Goal: Transaction & Acquisition: Purchase product/service

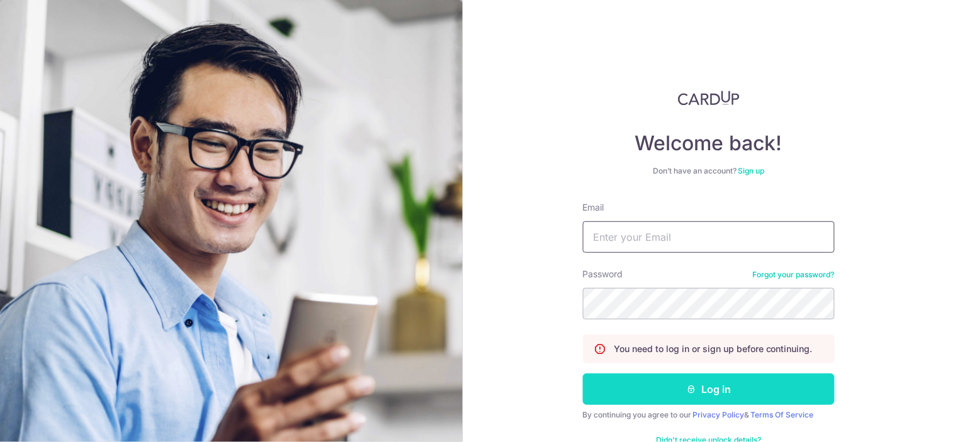
type input "jonathanfooyongjun@outlook.com"
click at [666, 393] on button "Log in" at bounding box center [709, 389] width 252 height 31
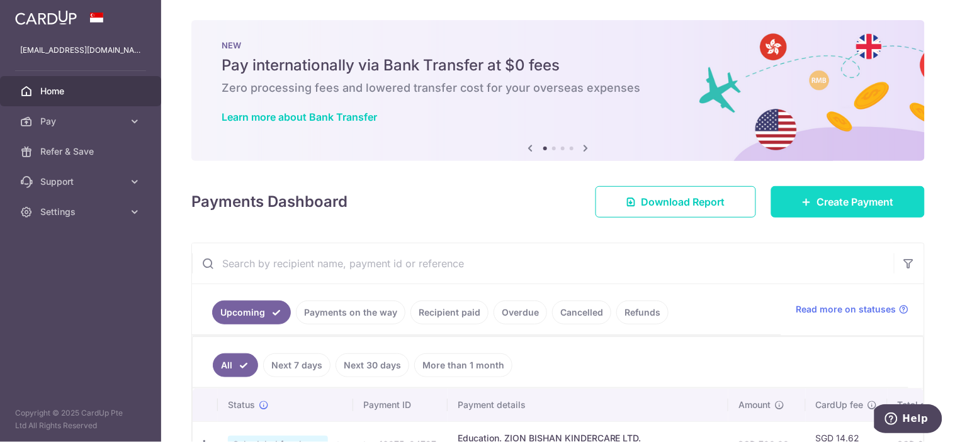
click at [846, 188] on link "Create Payment" at bounding box center [848, 201] width 154 height 31
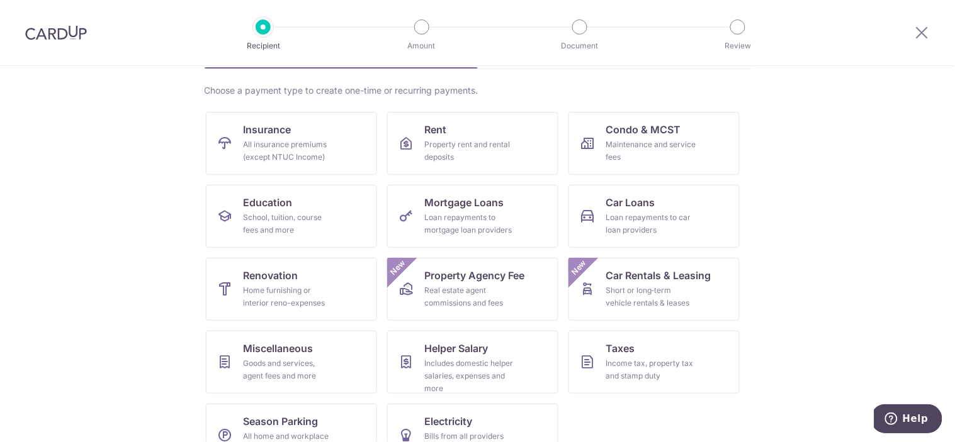
scroll to position [120, 0]
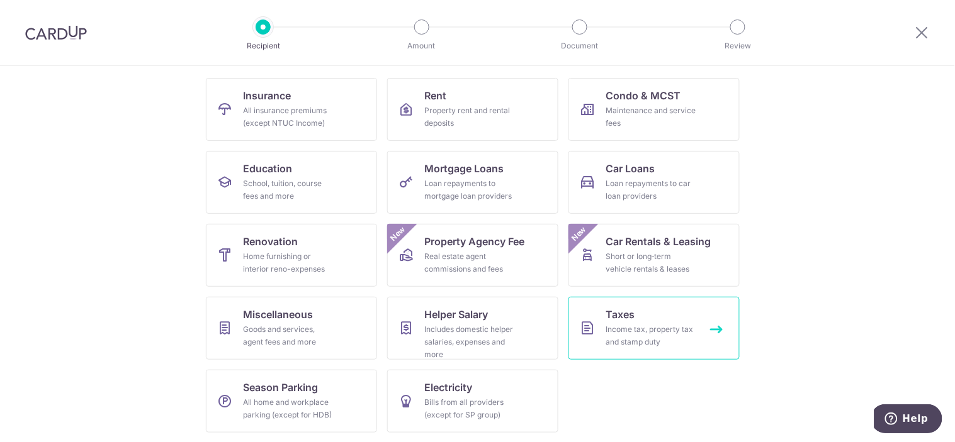
click at [647, 322] on link "Taxes Income tax, property tax and stamp duty" at bounding box center [653, 328] width 171 height 63
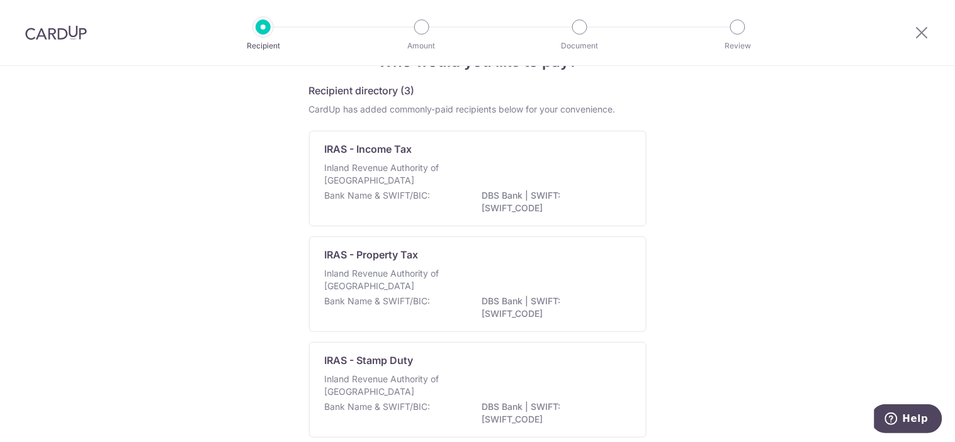
scroll to position [44, 0]
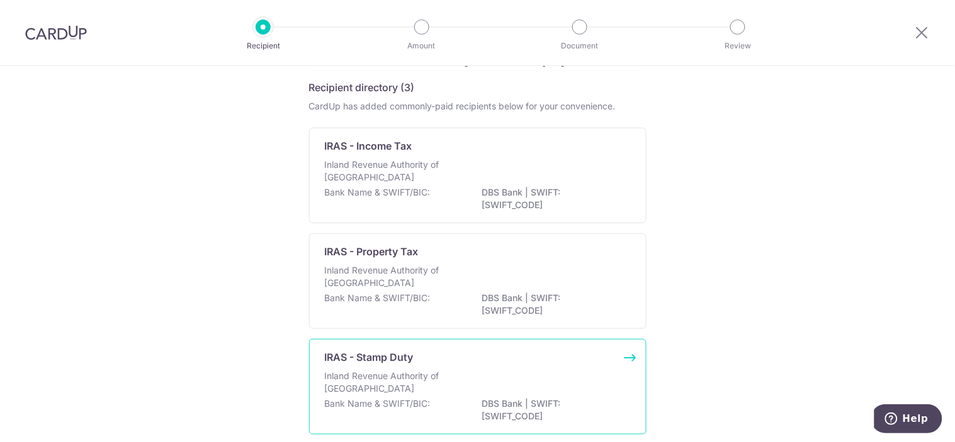
click at [536, 373] on div "Inland Revenue Authority of [GEOGRAPHIC_DATA]" at bounding box center [478, 384] width 306 height 28
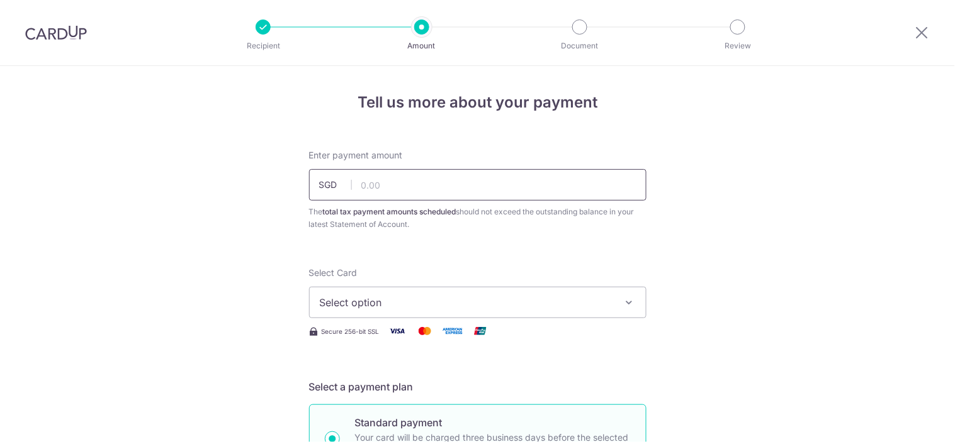
click at [494, 189] on input "text" at bounding box center [477, 184] width 337 height 31
type input "121,880.00"
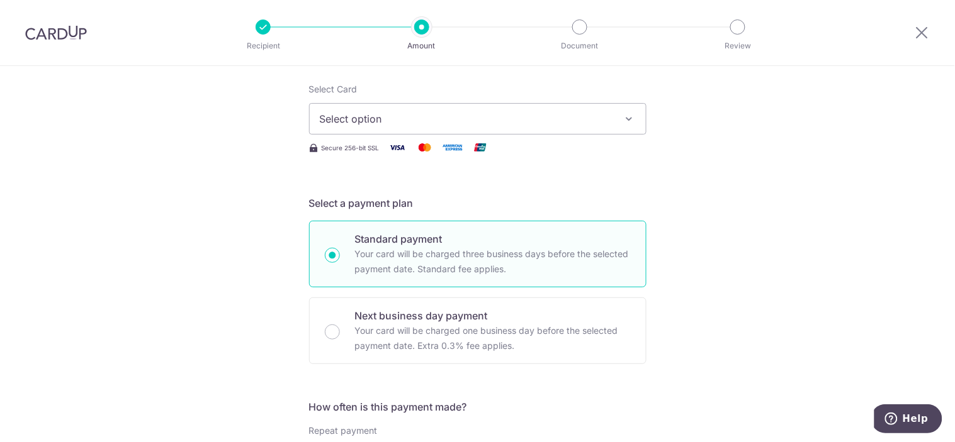
click at [574, 104] on button "Select option" at bounding box center [477, 118] width 337 height 31
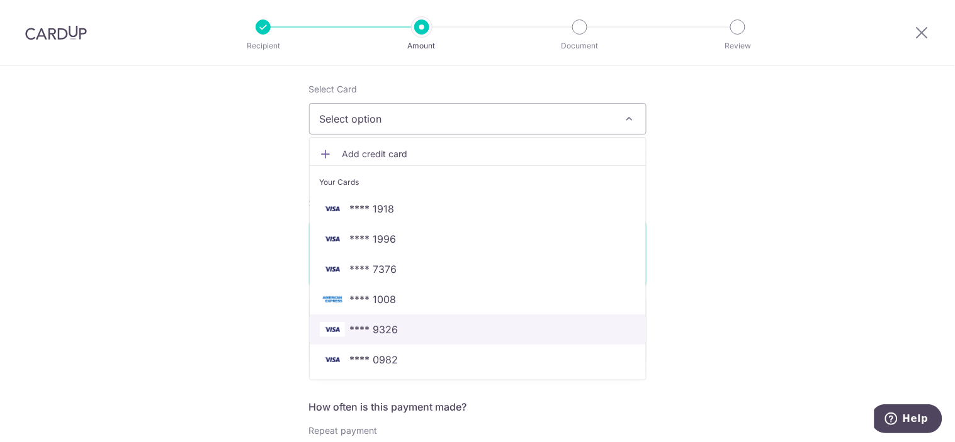
click at [378, 324] on span "**** 9326" at bounding box center [374, 329] width 48 height 15
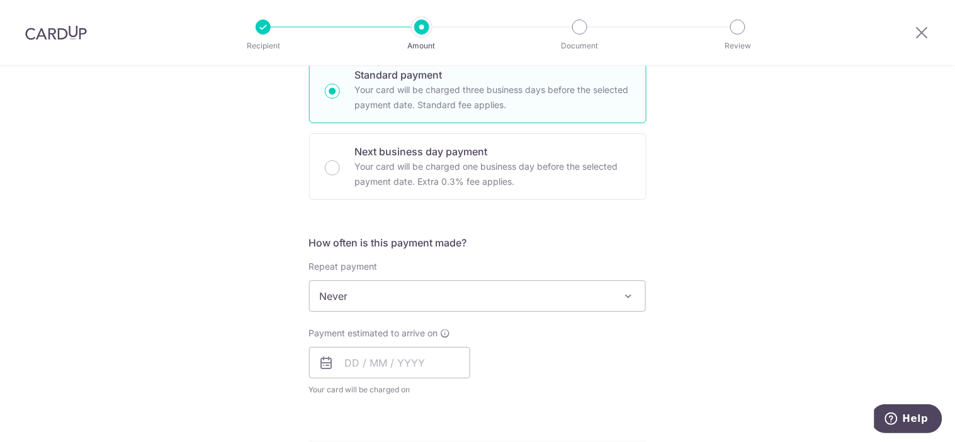
scroll to position [354, 0]
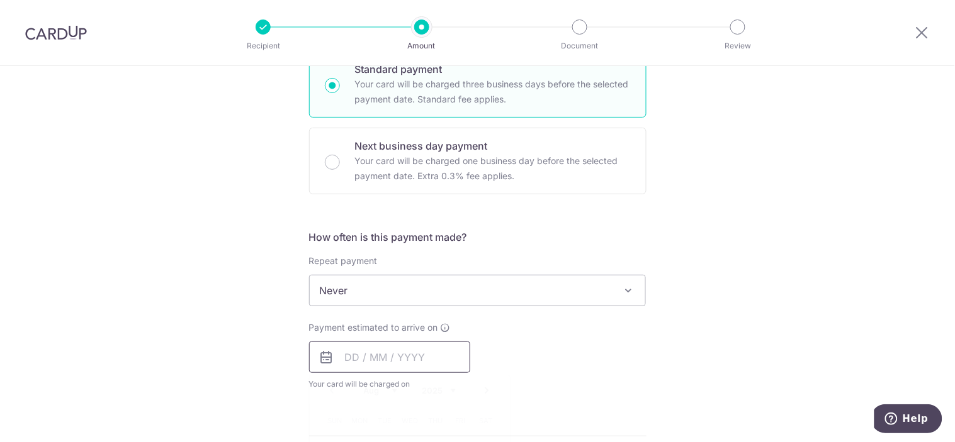
click at [374, 359] on input "text" at bounding box center [389, 357] width 161 height 31
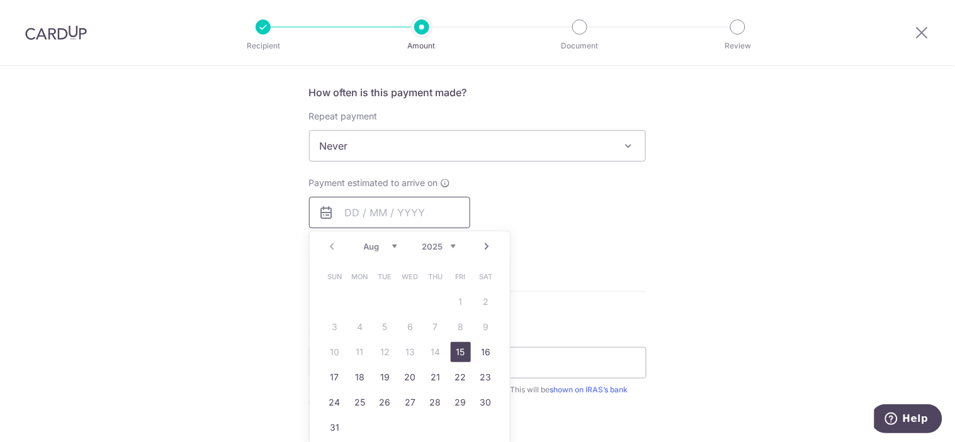
scroll to position [499, 0]
click at [598, 201] on div "Payment estimated to arrive on Prev Next Aug Sep Oct Nov Dec 2025 2026 2027 202…" at bounding box center [477, 210] width 352 height 69
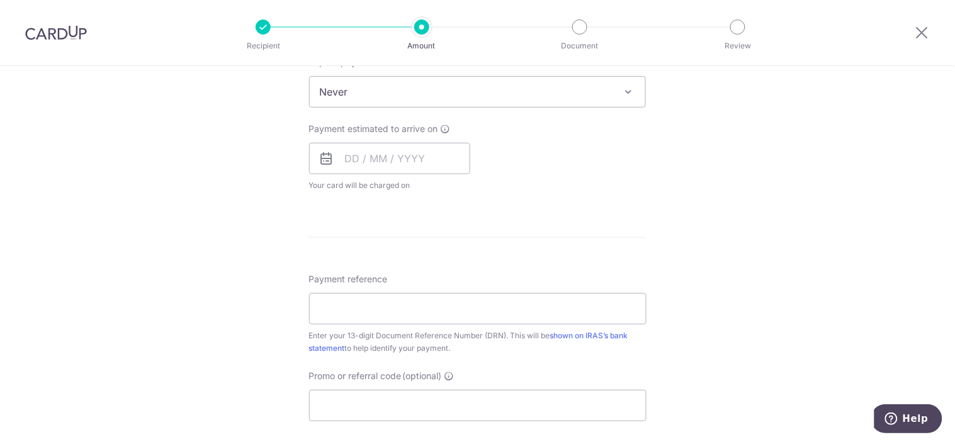
scroll to position [554, 0]
click at [394, 306] on input "Payment reference" at bounding box center [477, 307] width 337 height 31
paste input "2508065502659"
type input "2508065502659"
click at [749, 271] on div "Tell us more about your payment Enter payment amount SGD 121,880.00 121880.00 T…" at bounding box center [477, 96] width 955 height 1169
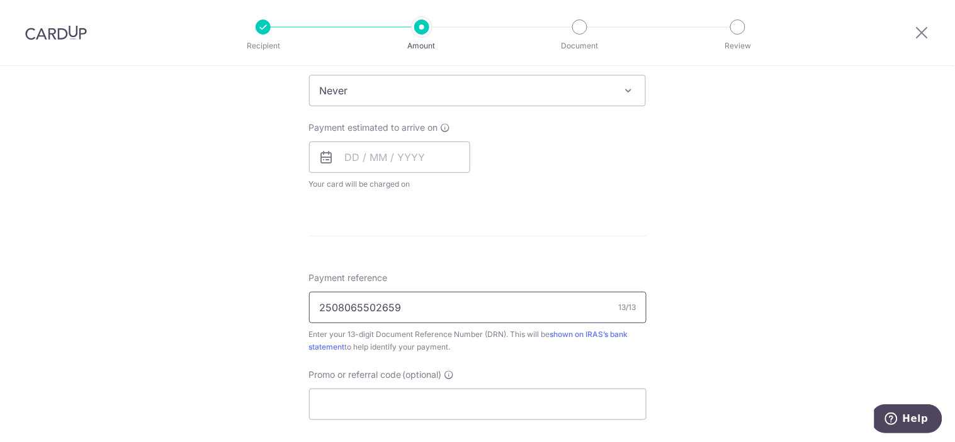
click at [590, 302] on input "2508065502659" at bounding box center [477, 307] width 337 height 31
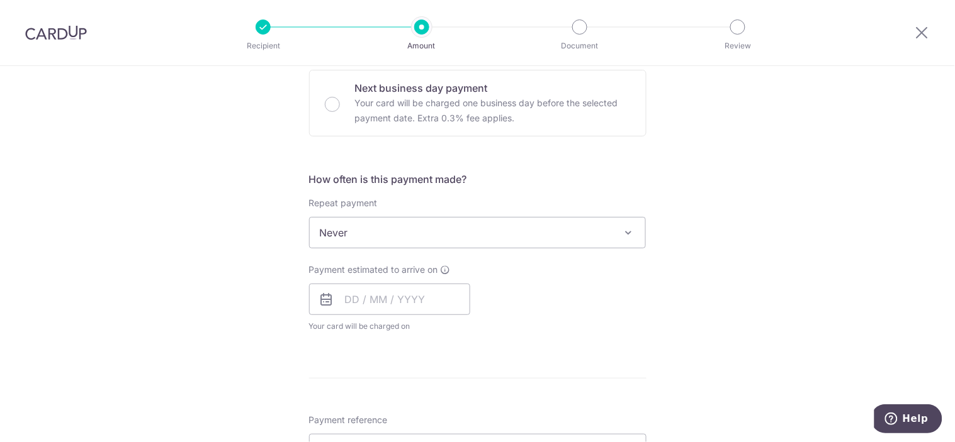
scroll to position [447, 0]
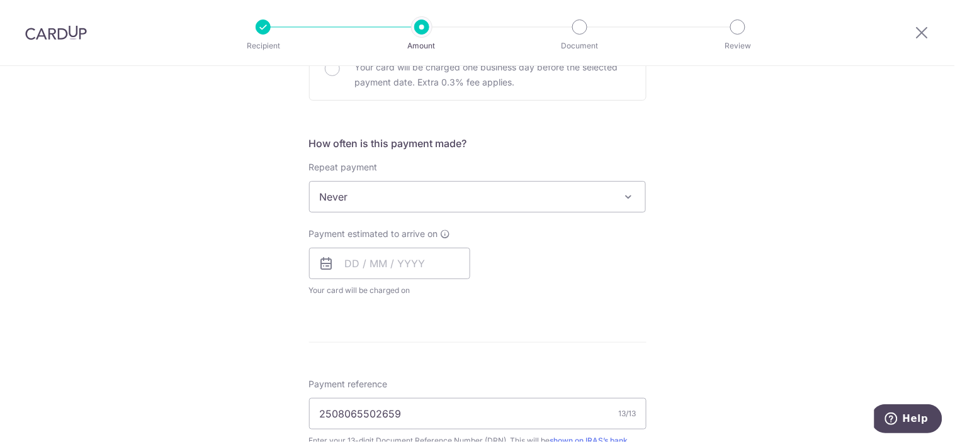
click at [532, 199] on span "Never" at bounding box center [478, 197] width 336 height 30
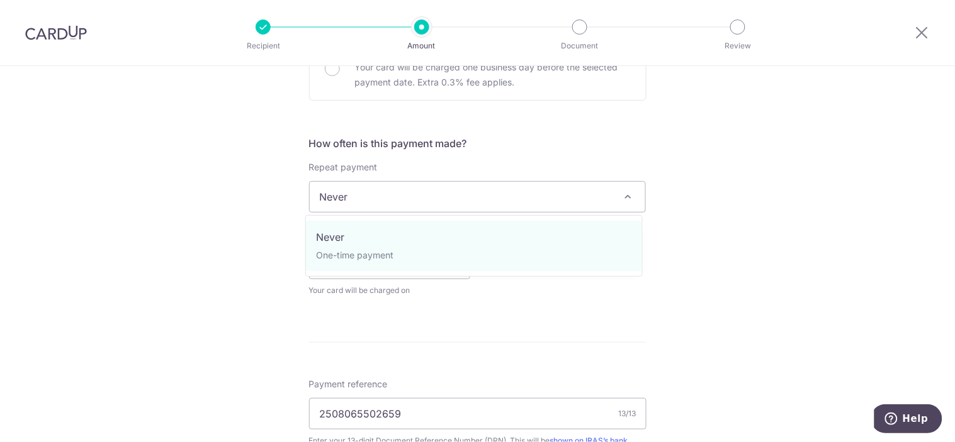
click at [626, 131] on form "Enter payment amount SGD 121,880.00 121880.00 The total tax payment amounts sch…" at bounding box center [477, 215] width 337 height 1026
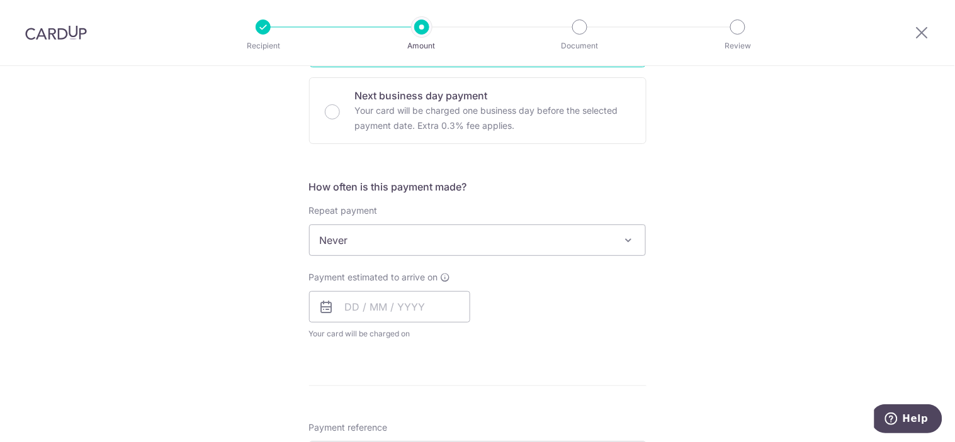
scroll to position [403, 0]
click at [403, 253] on div "How often is this payment made? Repeat payment Never Never To set up monthly in…" at bounding box center [477, 265] width 337 height 171
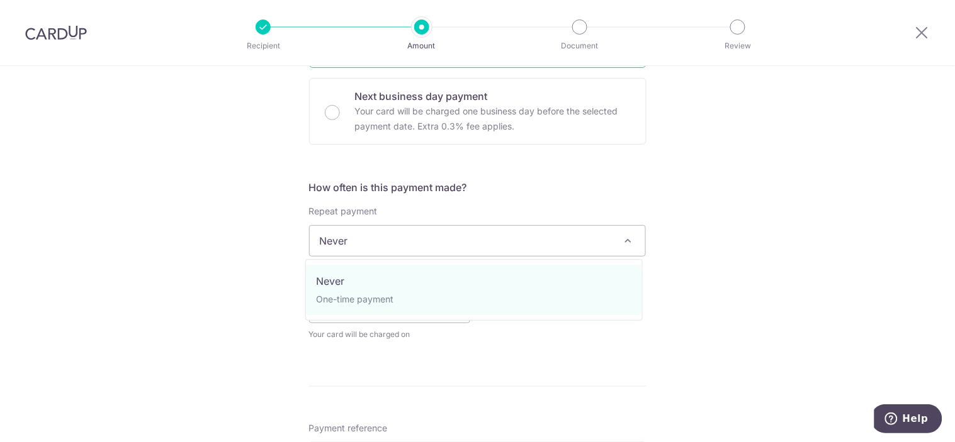
click at [404, 252] on span "Never" at bounding box center [478, 241] width 336 height 30
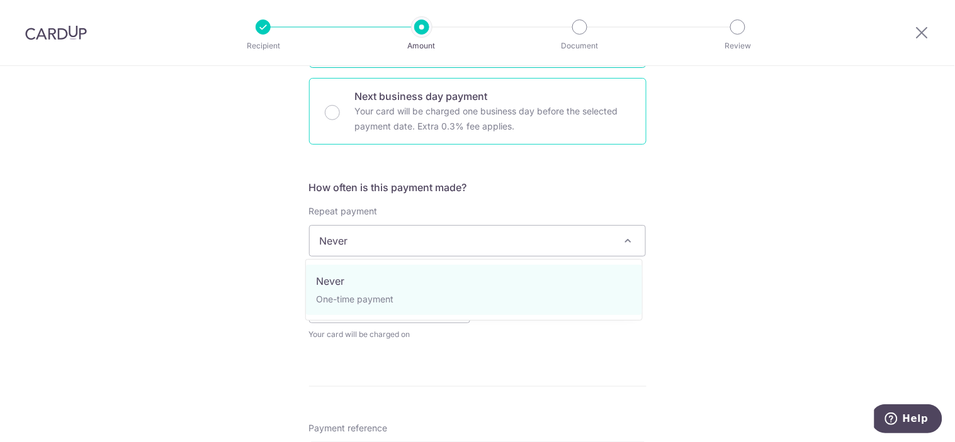
click at [600, 145] on div "Next business day payment Your card will be charged one business day before the…" at bounding box center [477, 111] width 337 height 67
radio input "false"
radio input "true"
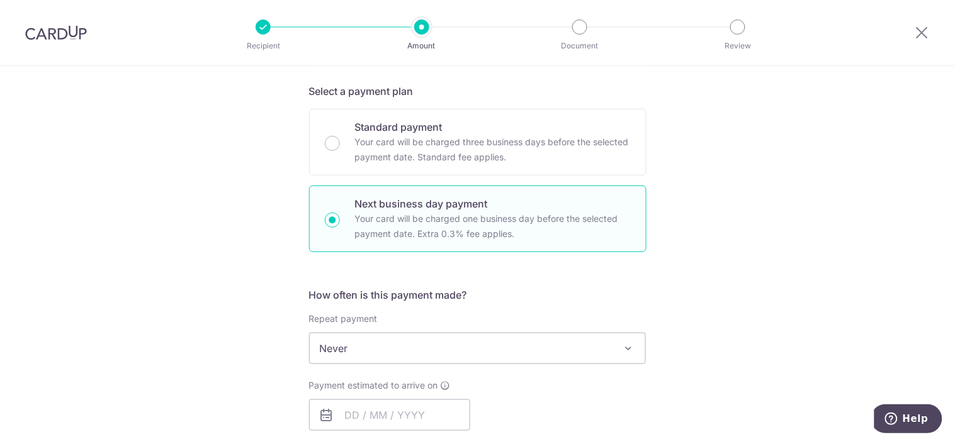
scroll to position [295, 0]
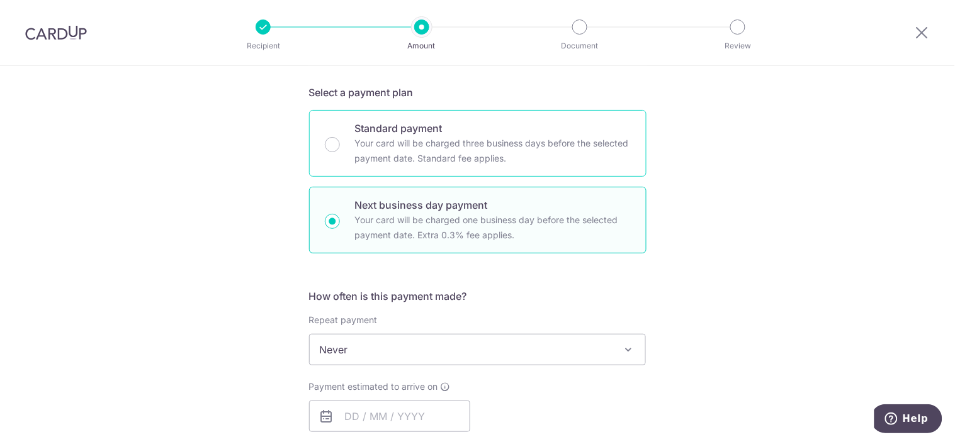
click at [532, 147] on p "Your card will be charged three business days before the selected payment date.…" at bounding box center [493, 151] width 276 height 30
click at [340, 147] on input "Standard payment Your card will be charged three business days before the selec…" at bounding box center [332, 144] width 15 height 15
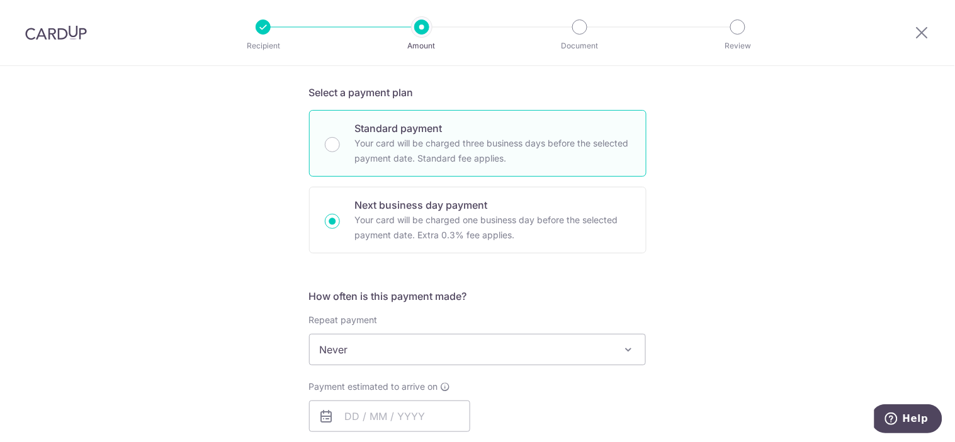
radio input "true"
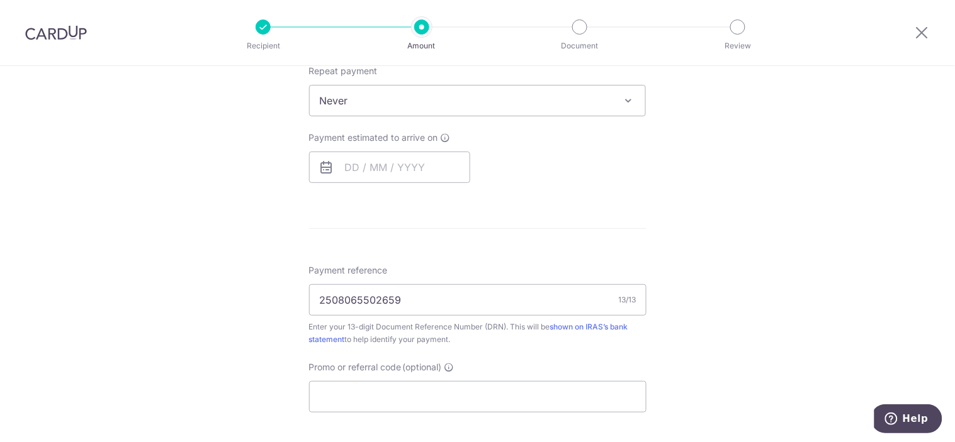
scroll to position [544, 0]
click at [392, 108] on span "Never" at bounding box center [478, 100] width 336 height 30
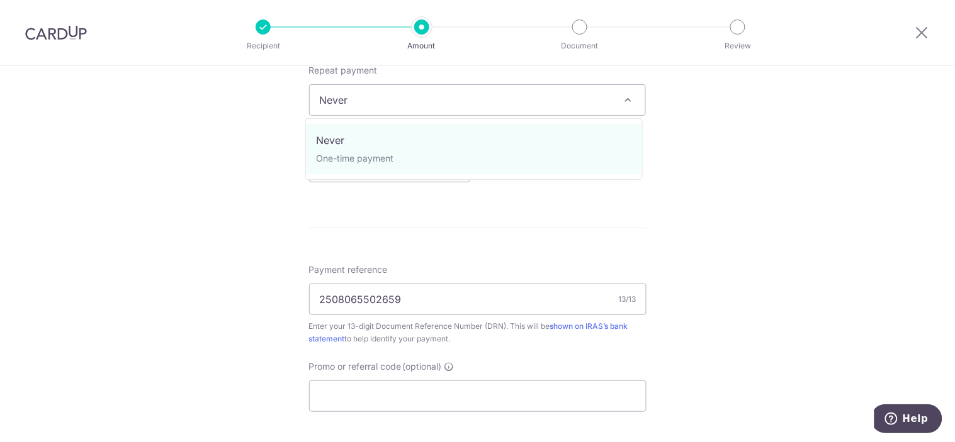
click at [392, 108] on span "Never" at bounding box center [478, 100] width 336 height 30
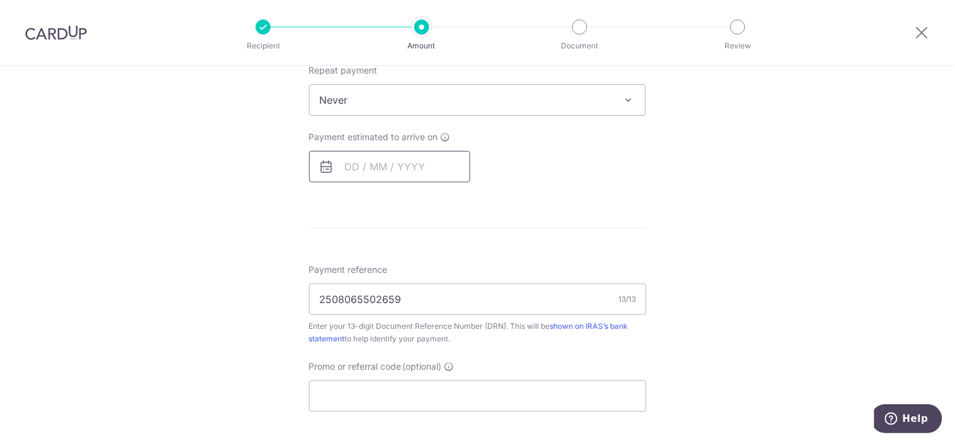
click at [363, 164] on input "text" at bounding box center [389, 166] width 161 height 31
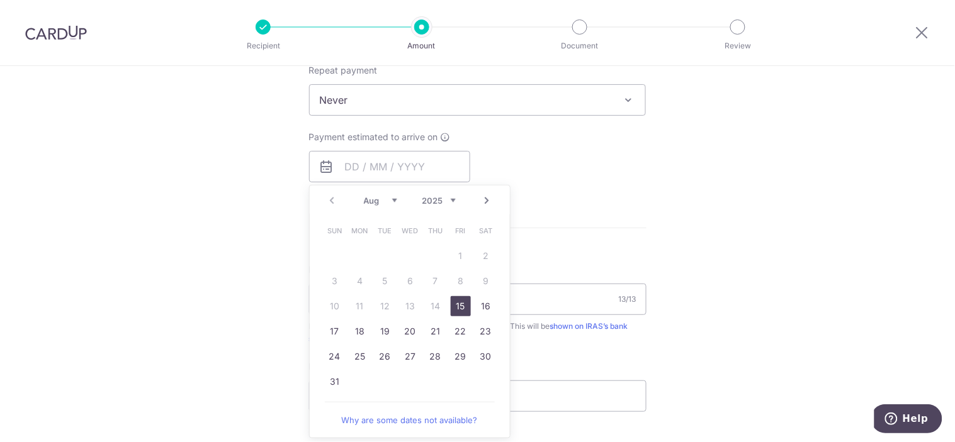
click at [457, 310] on link "15" at bounding box center [461, 306] width 20 height 20
type input "[DATE]"
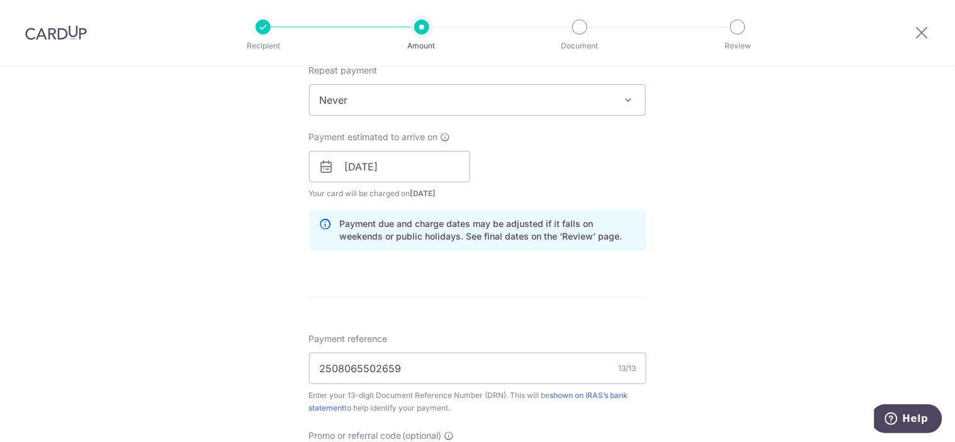
click at [623, 96] on span at bounding box center [627, 100] width 15 height 15
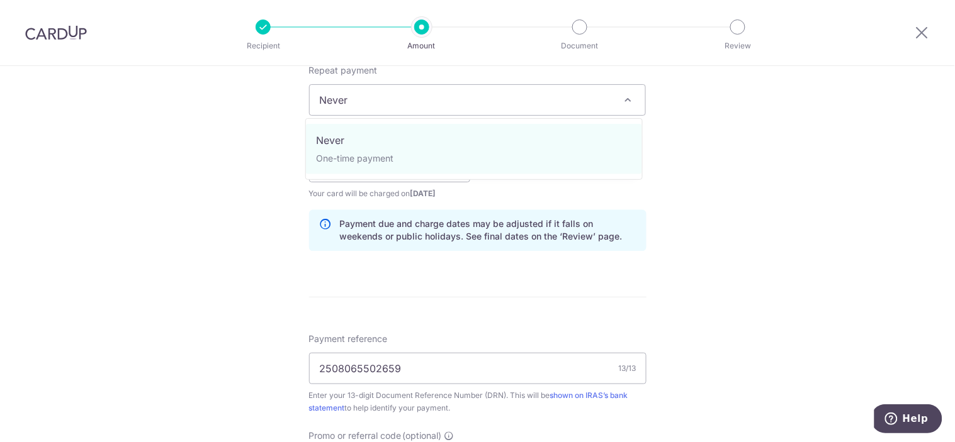
click at [623, 96] on span at bounding box center [627, 100] width 15 height 15
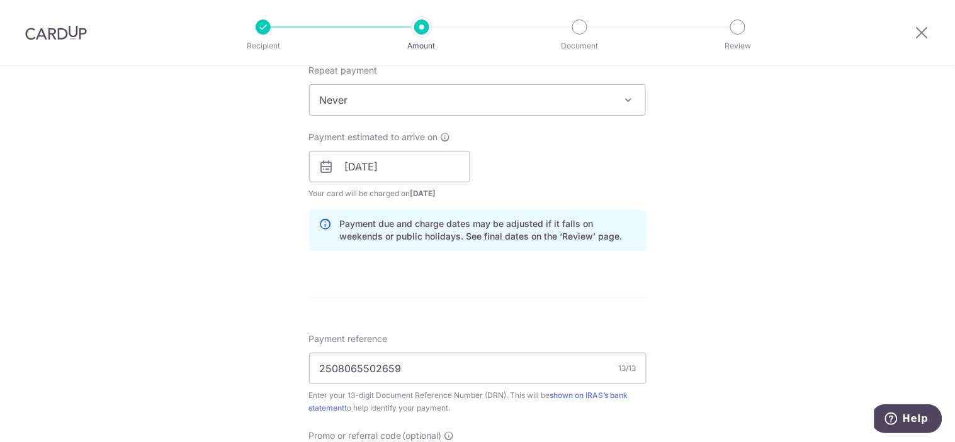
click at [720, 195] on div "Tell us more about your payment Enter payment amount SGD 121,880.00 121880.00 T…" at bounding box center [477, 132] width 955 height 1220
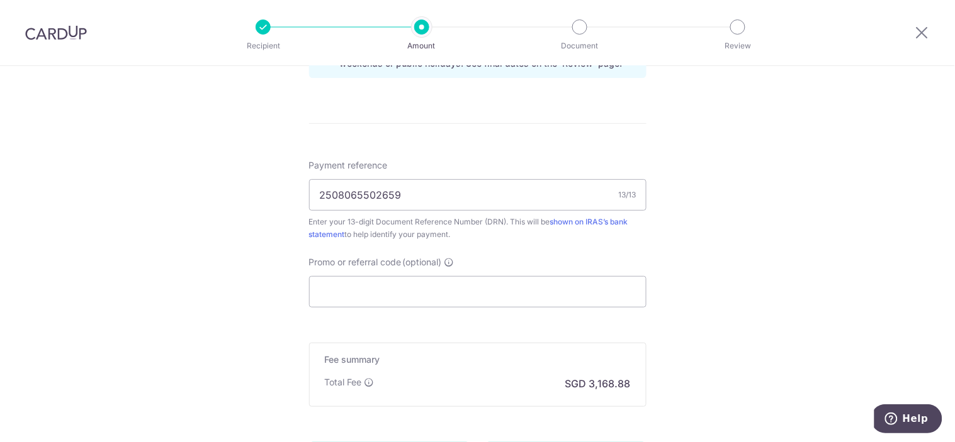
scroll to position [753, 0]
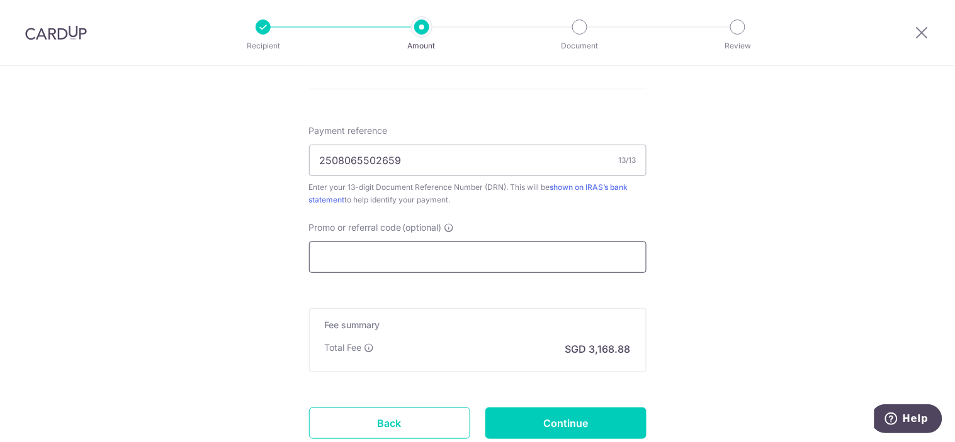
click at [521, 260] on input "Promo or referral code (optional)" at bounding box center [477, 257] width 337 height 31
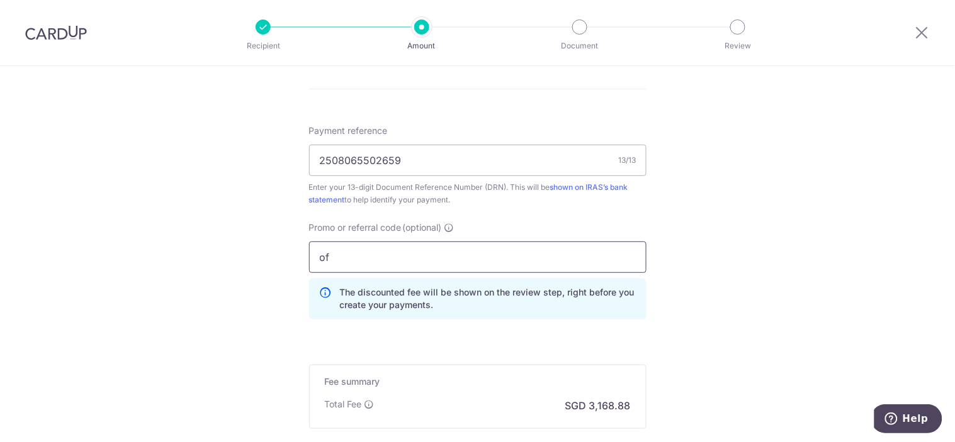
type input "o"
type input "OFF225"
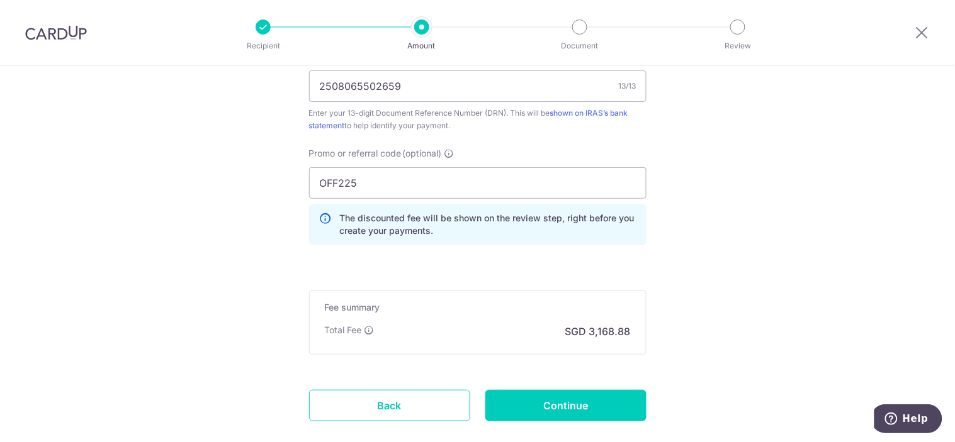
scroll to position [842, 0]
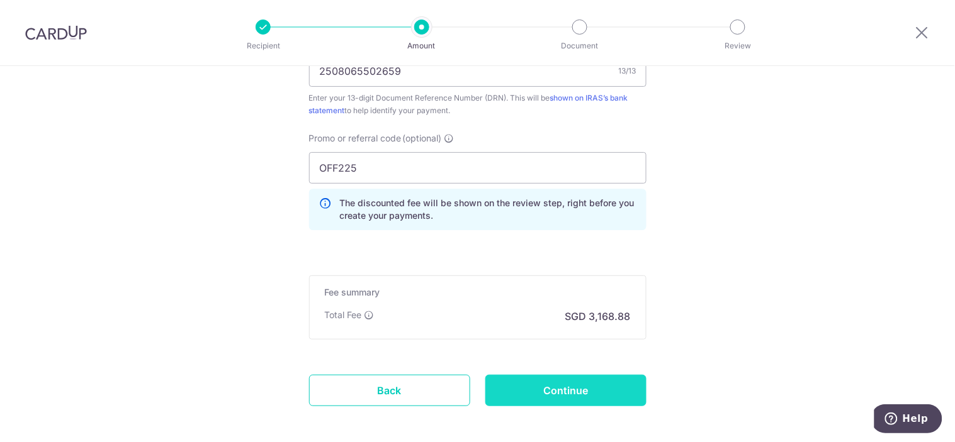
click at [581, 379] on input "Continue" at bounding box center [565, 390] width 161 height 31
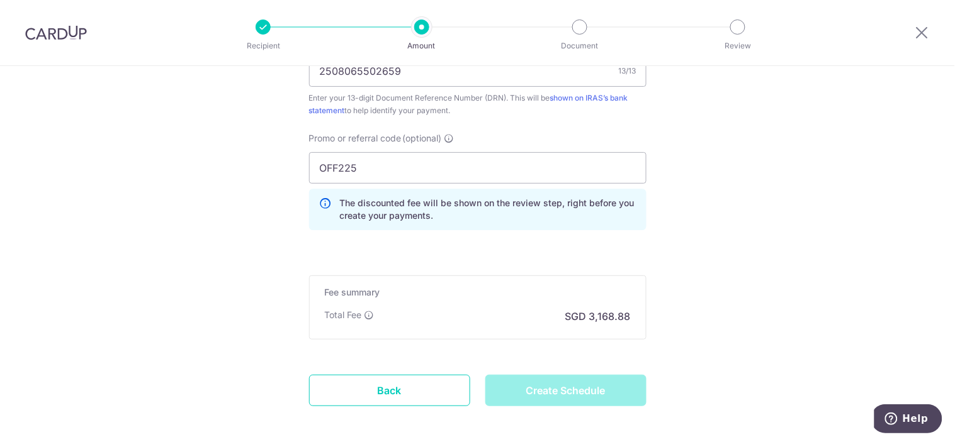
type input "Create Schedule"
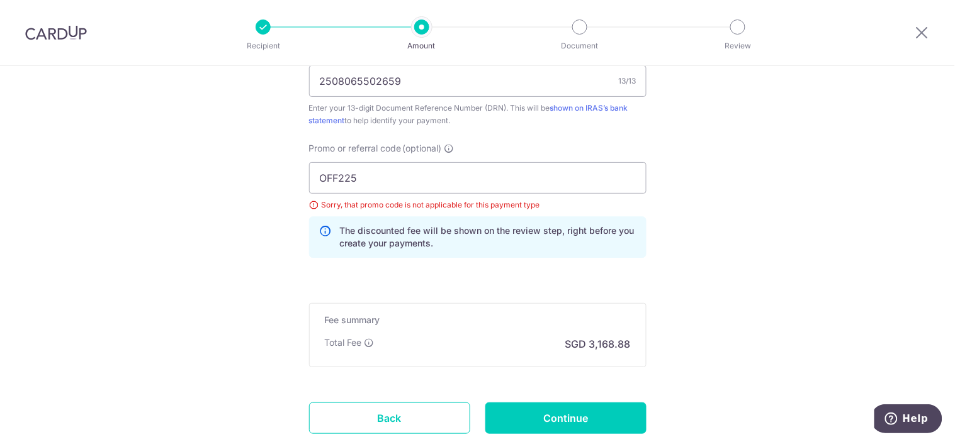
scroll to position [833, 0]
click at [598, 182] on input "OFF225" at bounding box center [477, 177] width 337 height 31
type input "O"
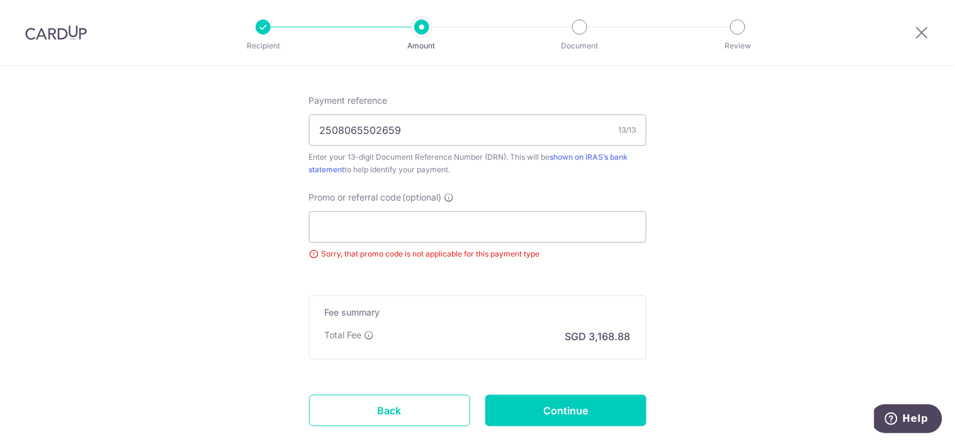
scroll to position [783, 0]
click at [583, 413] on input "Continue" at bounding box center [565, 410] width 161 height 31
type input "Update Schedule"
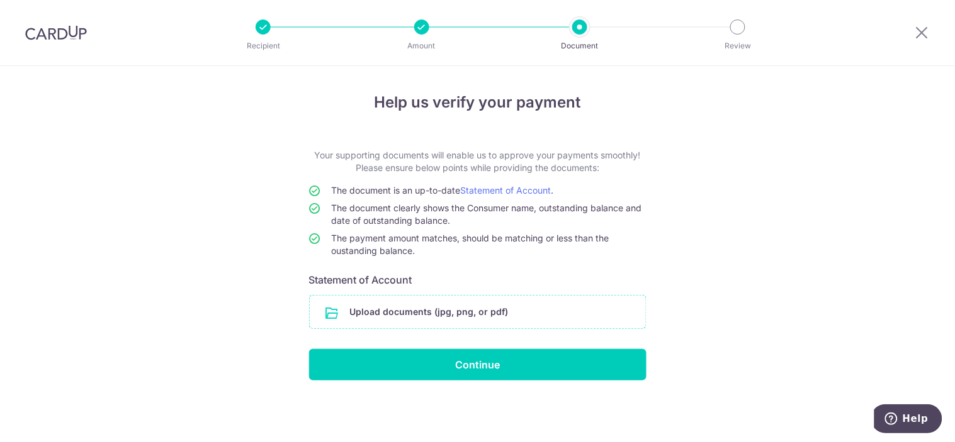
click at [468, 315] on input "file" at bounding box center [478, 312] width 336 height 33
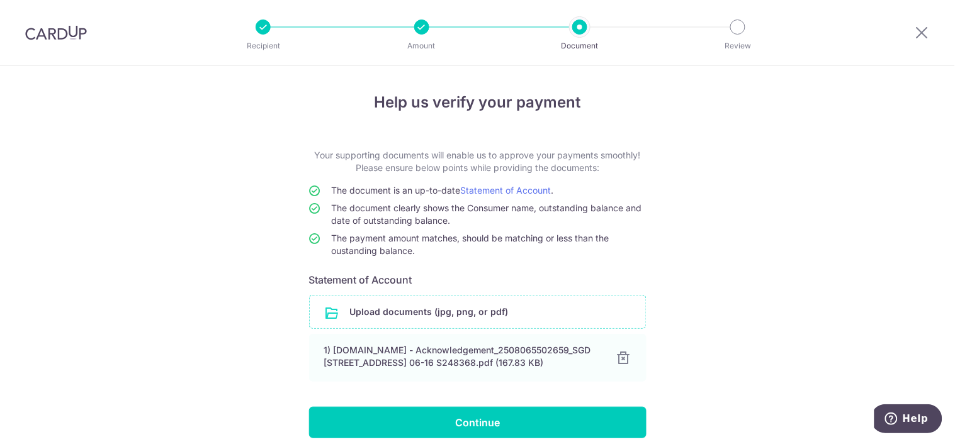
scroll to position [55, 0]
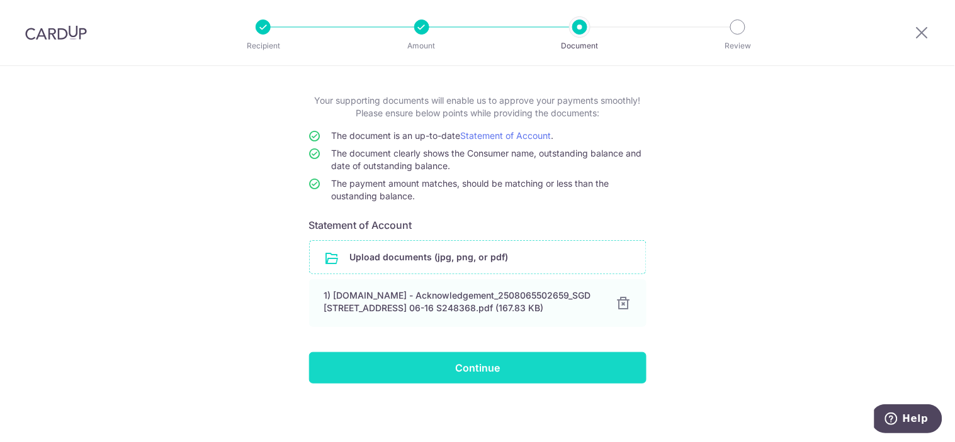
click at [531, 379] on input "Continue" at bounding box center [477, 367] width 337 height 31
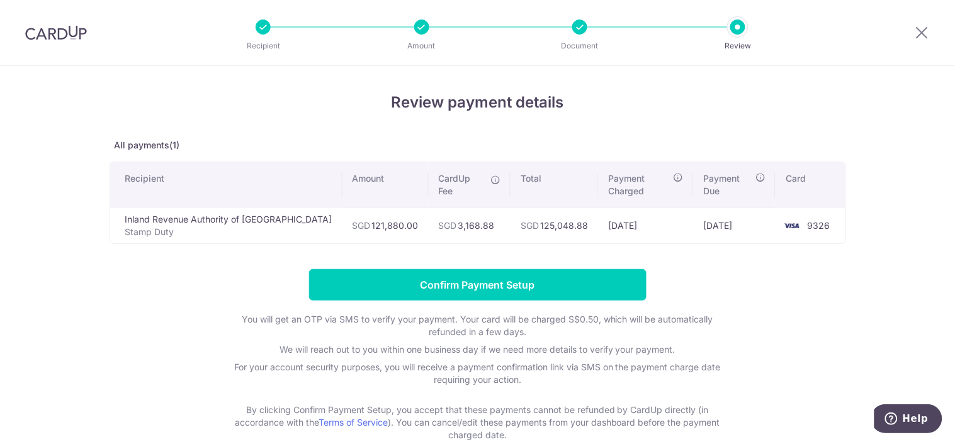
click at [581, 26] on div at bounding box center [579, 27] width 15 height 15
click at [928, 34] on icon at bounding box center [921, 33] width 15 height 16
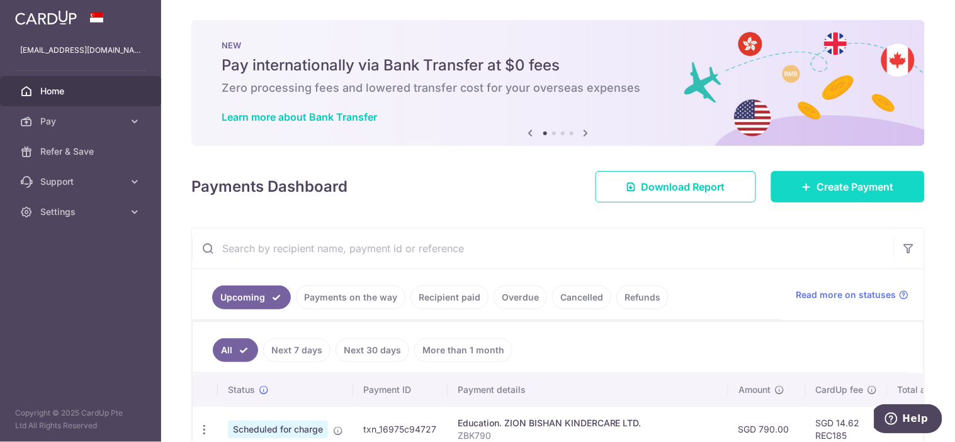
click at [817, 182] on span "Create Payment" at bounding box center [855, 186] width 77 height 15
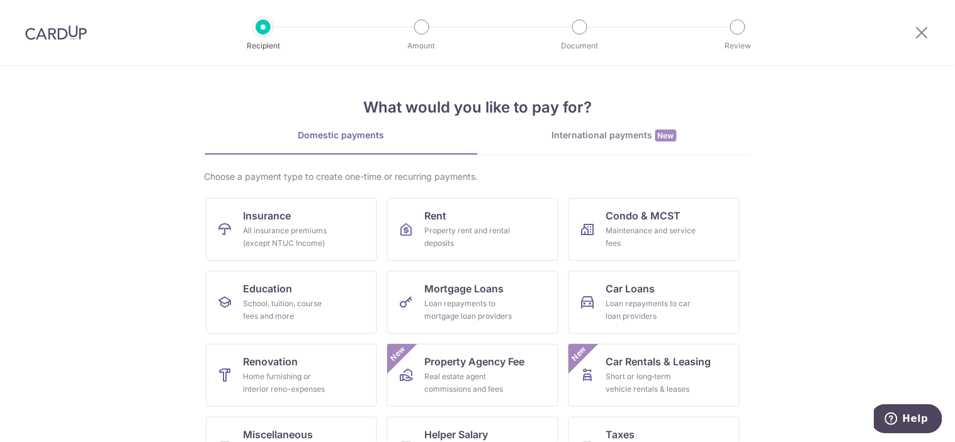
scroll to position [120, 0]
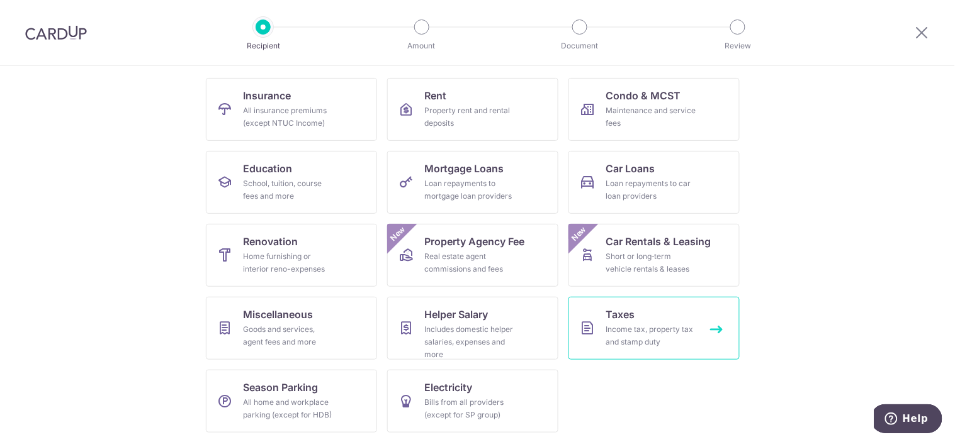
click at [676, 328] on div "Income tax, property tax and stamp duty" at bounding box center [651, 335] width 91 height 25
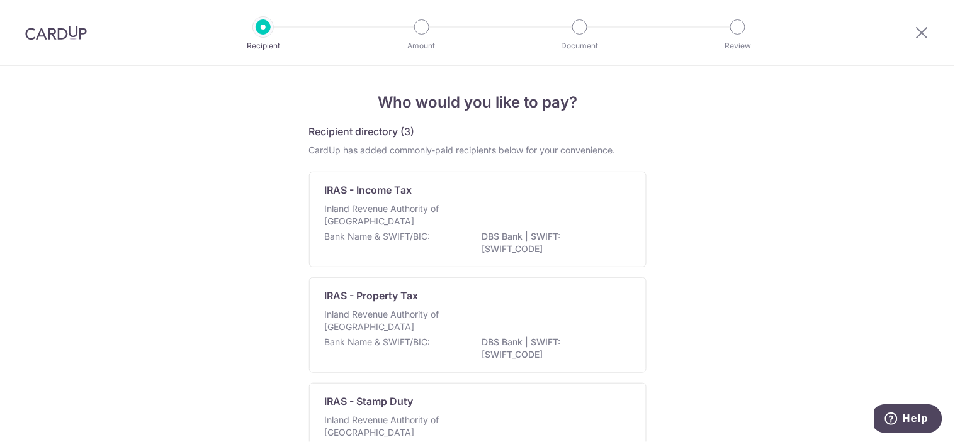
scroll to position [105, 0]
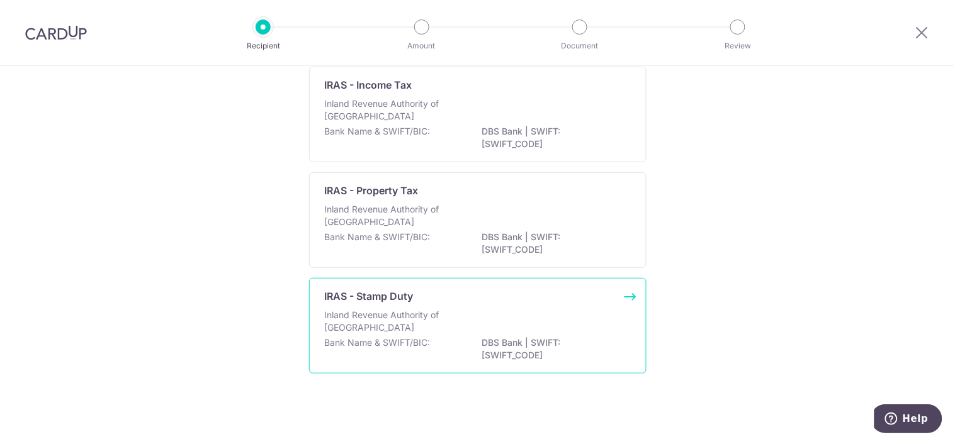
click at [480, 313] on div "Inland Revenue Authority of Singapore" at bounding box center [478, 323] width 306 height 28
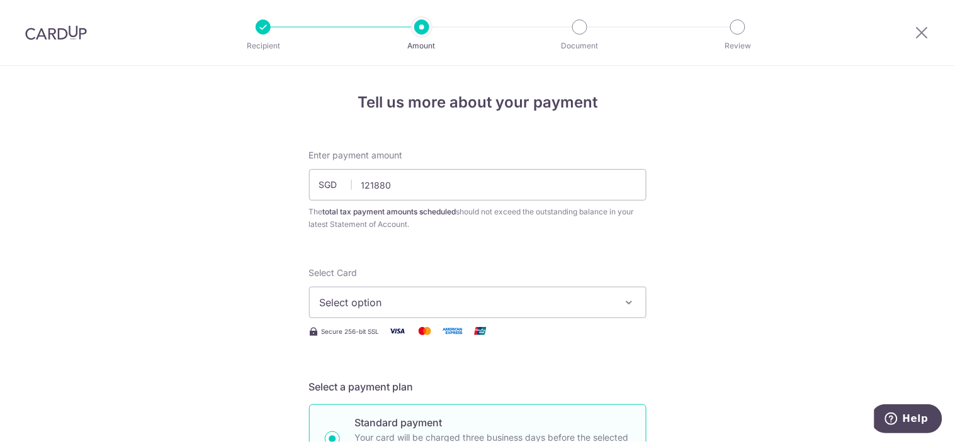
type input "121,880.00"
click at [538, 306] on span "Select option" at bounding box center [466, 302] width 293 height 15
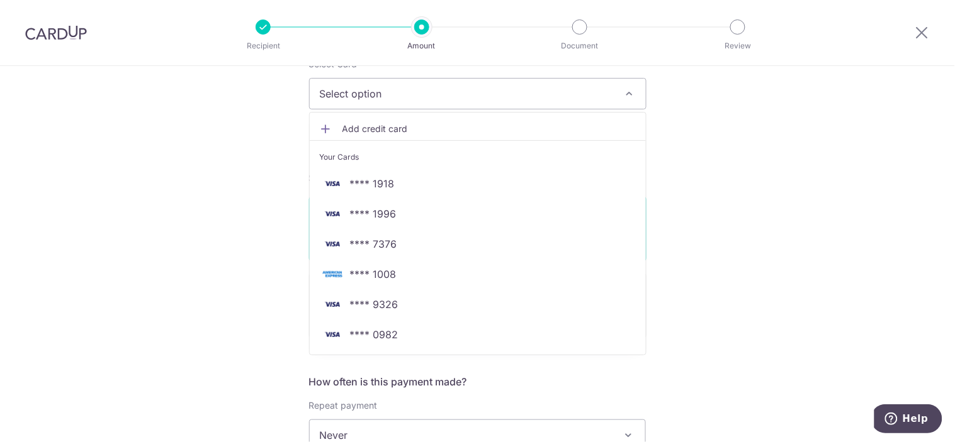
scroll to position [210, 0]
click at [397, 298] on span "**** 9326" at bounding box center [478, 303] width 316 height 15
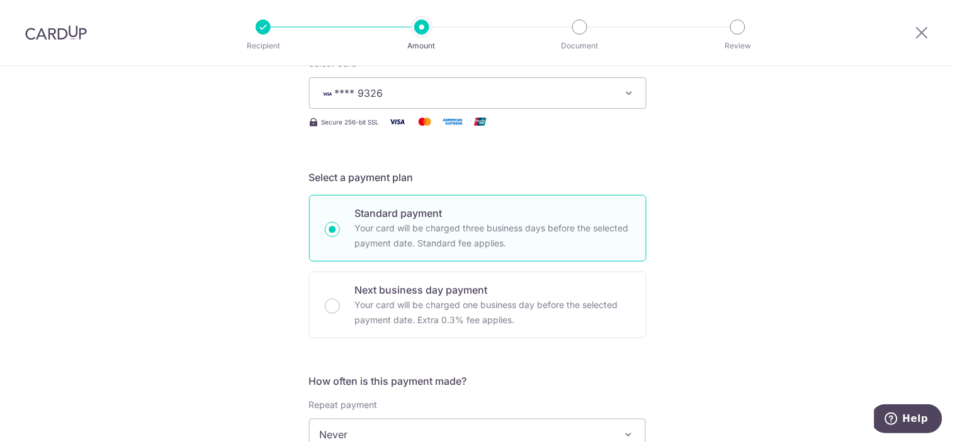
click at [726, 242] on div "Tell us more about your payment Enter payment amount SGD 121,880.00 121880.00 T…" at bounding box center [477, 441] width 955 height 1169
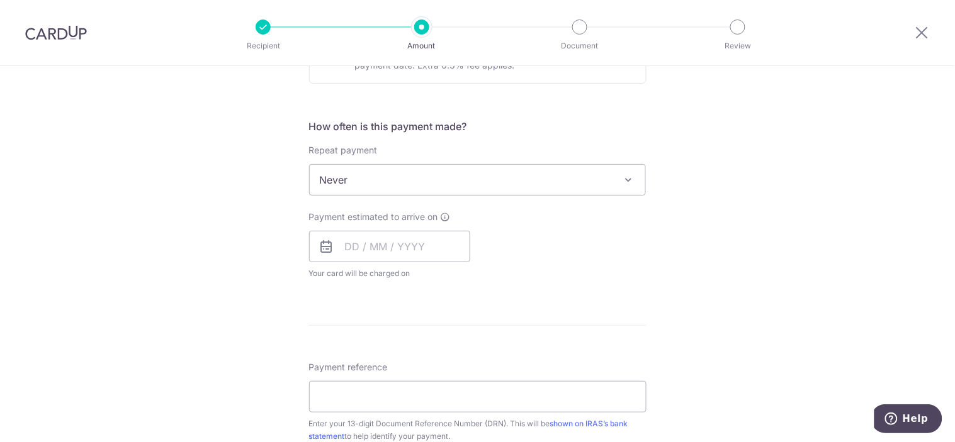
scroll to position [466, 0]
click at [360, 233] on input "text" at bounding box center [389, 245] width 161 height 31
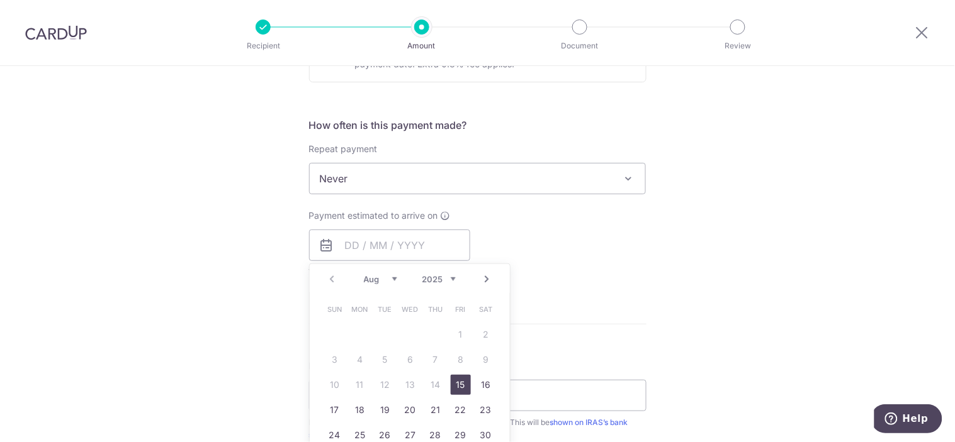
click at [457, 384] on link "15" at bounding box center [461, 385] width 20 height 20
type input "[DATE]"
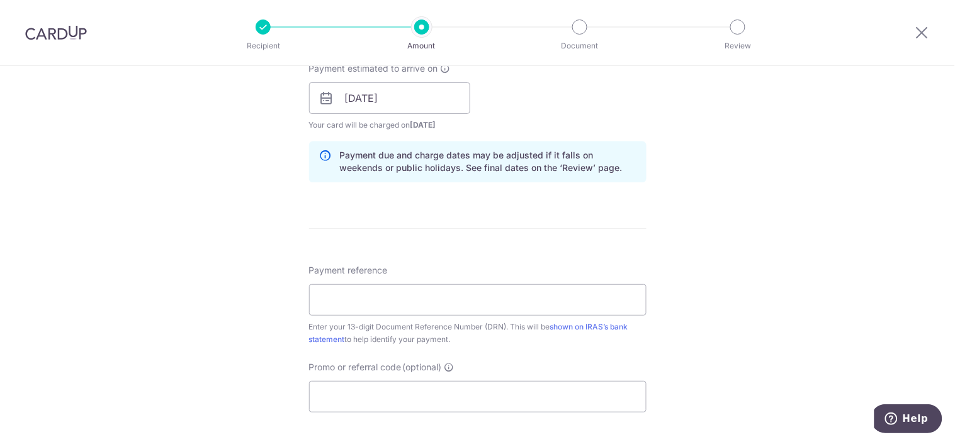
scroll to position [617, 0]
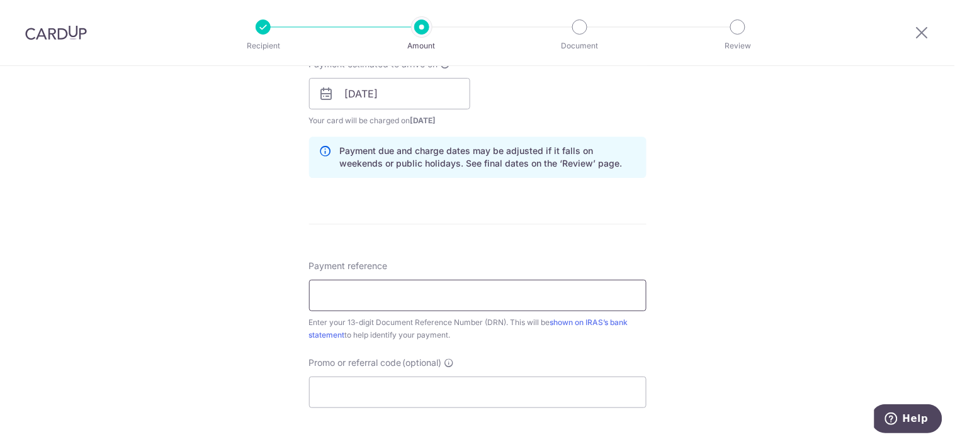
click at [598, 288] on input "Payment reference" at bounding box center [477, 295] width 337 height 31
type input "2508065502659"
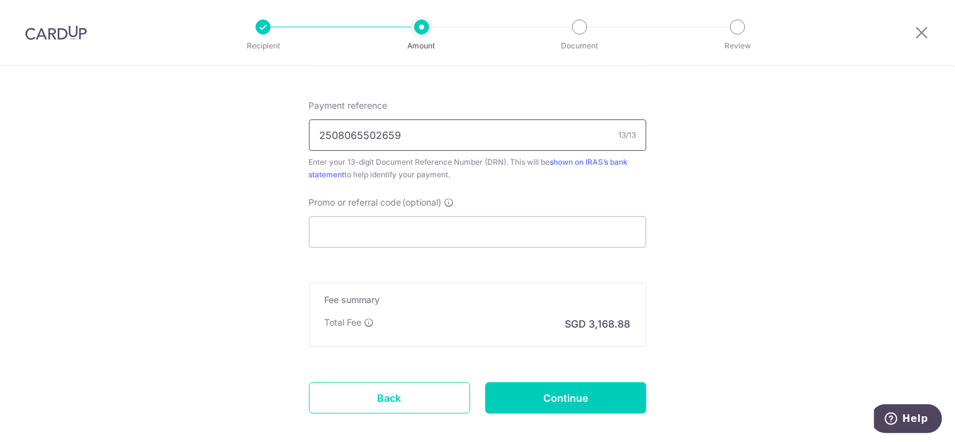
scroll to position [797, 0]
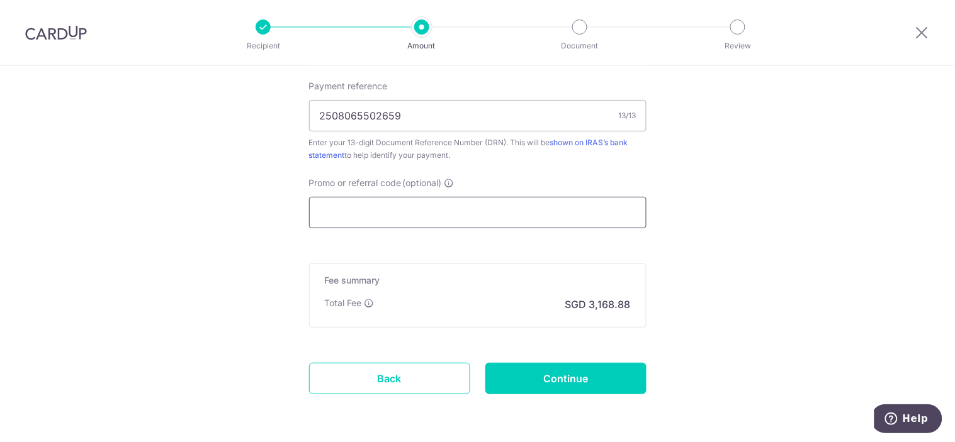
click at [588, 221] on input "Promo or referral code (optional)" at bounding box center [477, 212] width 337 height 31
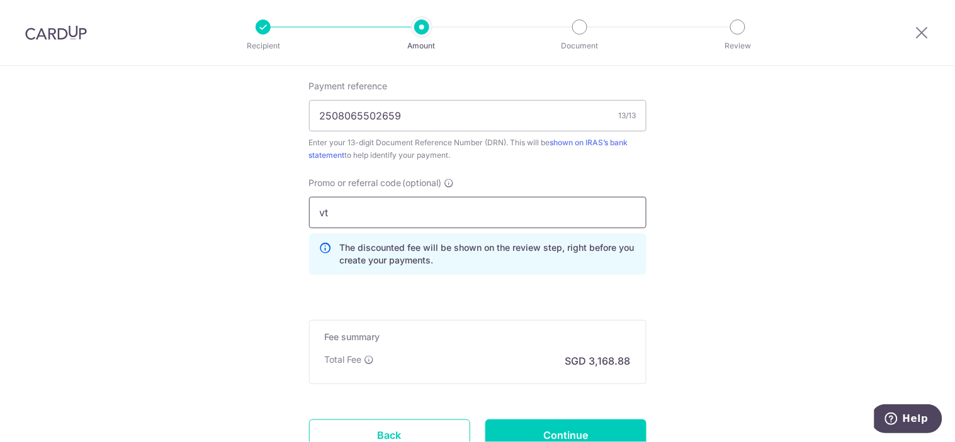
type input "v"
type input "VTAX25ONE"
click at [570, 425] on input "Continue" at bounding box center [565, 435] width 161 height 31
type input "Create Schedule"
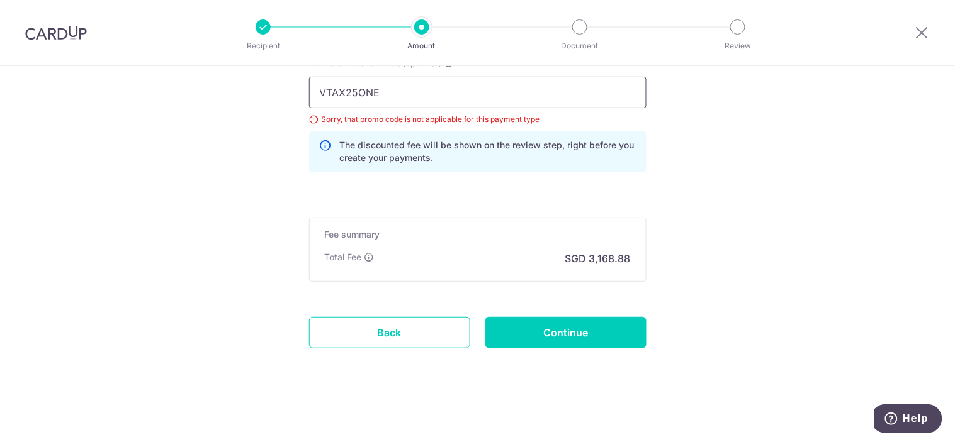
click at [562, 104] on input "VTAX25ONE" at bounding box center [477, 92] width 337 height 31
type input "V"
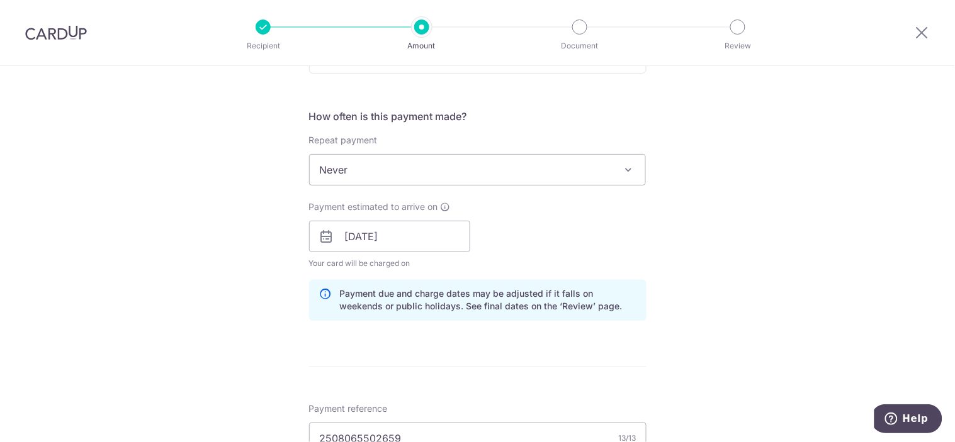
scroll to position [439, 0]
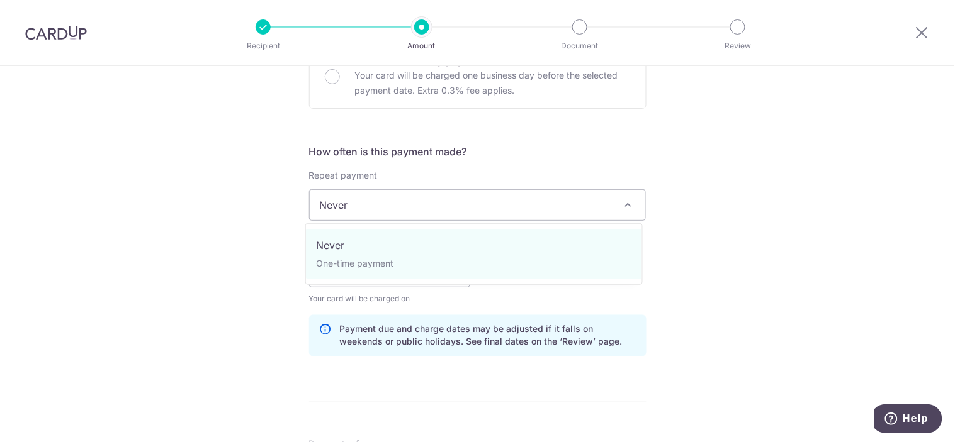
click at [593, 211] on span "Never" at bounding box center [478, 205] width 336 height 30
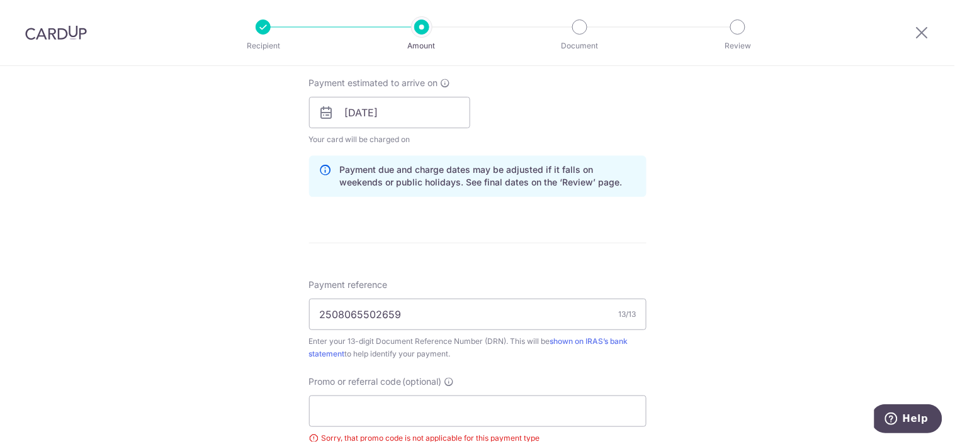
scroll to position [599, 0]
